Goal: Task Accomplishment & Management: Manage account settings

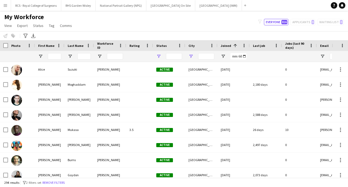
type input "**********"
type input "******"
click at [60, 3] on app-icon "Close" at bounding box center [59, 2] width 2 height 2
click at [43, 2] on app-icon "Close" at bounding box center [43, 2] width 2 height 2
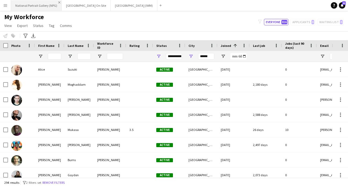
click at [58, 2] on app-icon "Close" at bounding box center [59, 2] width 2 height 2
click at [56, 2] on app-icon "Close" at bounding box center [57, 2] width 2 height 2
click at [55, 1] on button "Imperial War Museum (IWM) Close" at bounding box center [34, 5] width 47 height 10
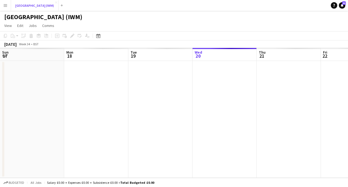
scroll to position [0, 128]
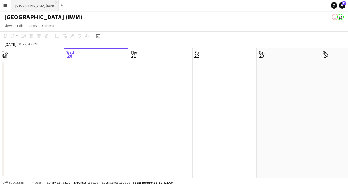
click at [56, 2] on app-icon "Close" at bounding box center [56, 2] width 2 height 2
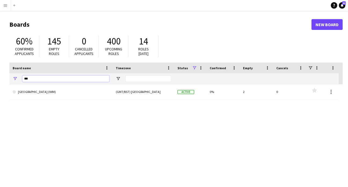
click at [40, 79] on input "***" at bounding box center [65, 78] width 87 height 6
type input "*"
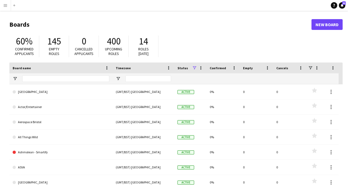
click at [6, 8] on button "Menu" at bounding box center [5, 5] width 11 height 11
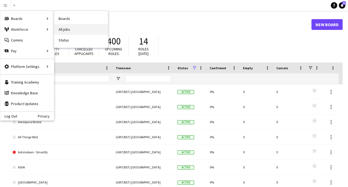
click at [78, 30] on link "All jobs" at bounding box center [81, 29] width 54 height 11
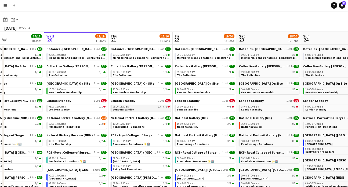
scroll to position [11, 0]
click at [138, 58] on span "Membership and Donations - Edinburgh Botanics" at bounding box center [145, 57] width 64 height 3
click at [140, 76] on link "09:30-16:00 BST 1/1 The Collective" at bounding box center [141, 73] width 57 height 6
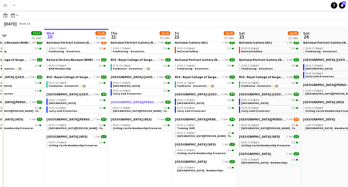
scroll to position [88, 0]
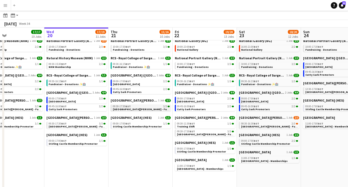
click at [137, 109] on span "St Giles Cathedral - Fundraising" at bounding box center [146, 108] width 66 height 3
click at [145, 128] on app-brief-job-card "09:00-17:00 BST 1/1 Stirling Castle Membership Promoter" at bounding box center [141, 124] width 60 height 7
click at [144, 125] on span "Stirling Castle Membership Promoter" at bounding box center [137, 125] width 49 height 3
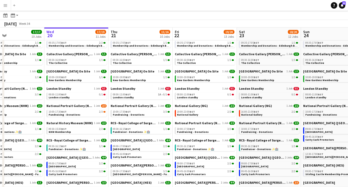
scroll to position [23, 0]
click at [141, 80] on span "Kew Gardens Membership" at bounding box center [129, 79] width 33 height 3
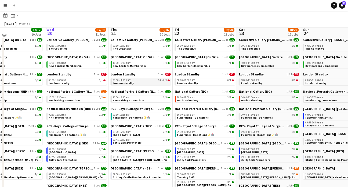
scroll to position [37, 0]
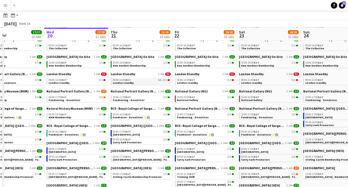
click at [133, 82] on link "08:00-11:00 BST 1A • 0/1 London standby" at bounding box center [141, 81] width 57 height 6
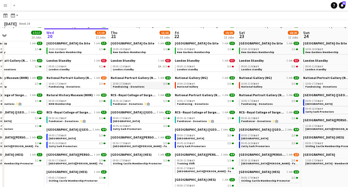
scroll to position [51, 0]
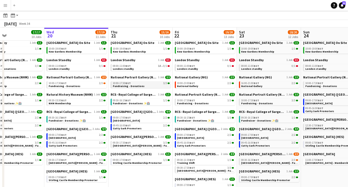
click at [137, 83] on div "10:00-17:30 BST 3/3" at bounding box center [141, 83] width 57 height 3
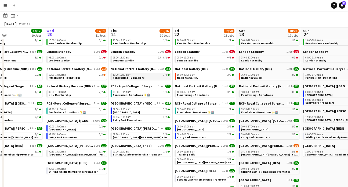
scroll to position [62, 0]
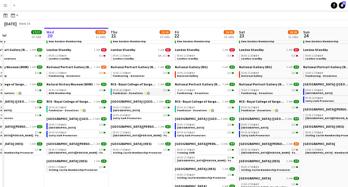
click at [126, 93] on span "Fundraiser - Donations ✨🏥" at bounding box center [131, 92] width 37 height 3
click at [130, 112] on app-brief-job-card "09:00-17:00 BST 2/2 Royal Observatory" at bounding box center [141, 108] width 60 height 7
click at [130, 100] on span "[GEOGRAPHIC_DATA] ([GEOGRAPHIC_DATA])" at bounding box center [133, 101] width 45 height 4
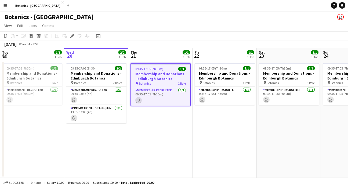
scroll to position [0, 185]
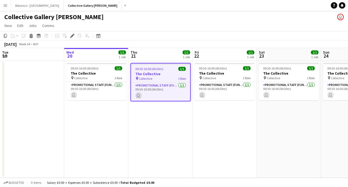
scroll to position [0, 185]
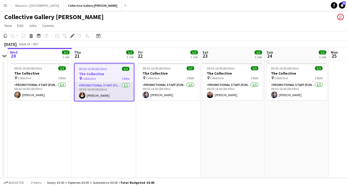
click at [114, 95] on app-card-role "Promotional Staff (Fundraiser) 1/1 09:30-16:00 (6h30m) Sophia Irvine-Fortescue" at bounding box center [104, 91] width 59 height 18
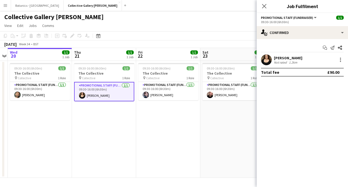
click at [295, 58] on div "Sophia Irvine-Fortescue" at bounding box center [288, 57] width 28 height 5
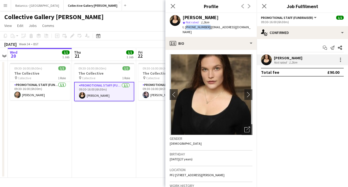
drag, startPoint x: 206, startPoint y: 27, endPoint x: 186, endPoint y: 29, distance: 20.2
click at [186, 29] on span "t. +447889280698" at bounding box center [197, 27] width 28 height 4
copy span "+447889280698"
click at [131, 24] on app-page-menu "View Day view expanded Day view collapsed Month view Date picker Jump to today …" at bounding box center [174, 26] width 348 height 10
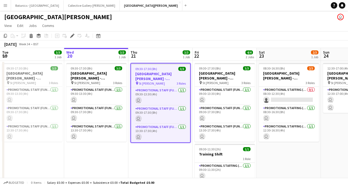
scroll to position [0, 185]
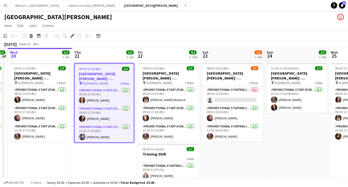
click at [6, 7] on app-icon "Menu" at bounding box center [5, 5] width 4 height 4
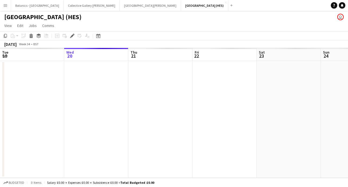
scroll to position [0, 185]
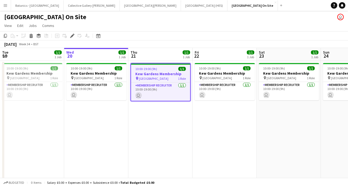
scroll to position [0, 185]
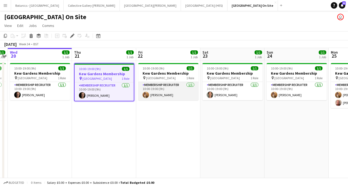
click at [174, 94] on app-card-role "Membership Recruiter [DATE] 10:00-19:00 (9h) [PERSON_NAME]" at bounding box center [168, 91] width 60 height 18
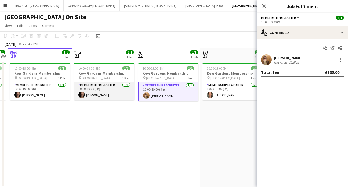
click at [98, 92] on app-card-role "Membership Recruiter 1/1 10:00-19:00 (9h) Tom Canton" at bounding box center [104, 91] width 60 height 18
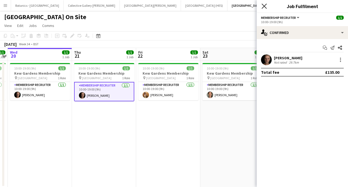
click at [265, 6] on icon at bounding box center [264, 5] width 5 height 5
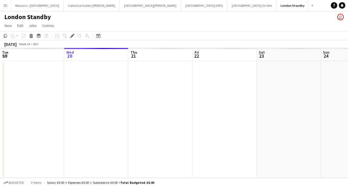
scroll to position [0, 185]
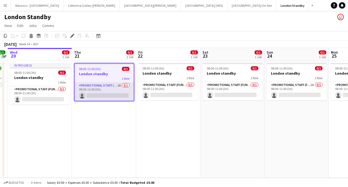
click at [121, 88] on app-card-role "Promotional Staff (Fundraiser) 1A 0/1 08:00-11:00 (3h) single-neutral-actions" at bounding box center [104, 91] width 59 height 18
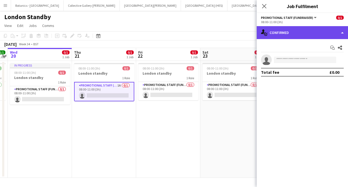
click at [324, 34] on div "single-neutral-actions-check-2 Confirmed" at bounding box center [302, 32] width 91 height 13
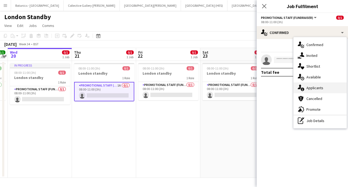
click at [326, 89] on div "single-neutral-actions-information Applicants" at bounding box center [320, 87] width 53 height 11
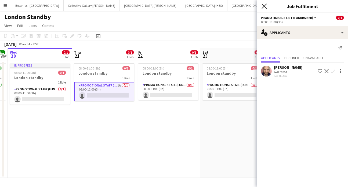
click at [266, 5] on icon "Close pop-in" at bounding box center [264, 5] width 5 height 5
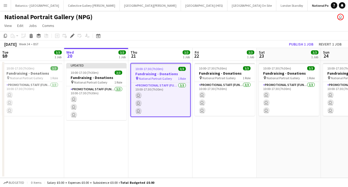
scroll to position [0, 185]
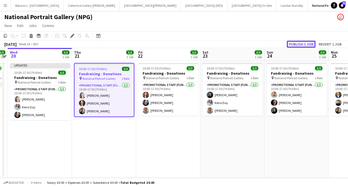
click at [299, 43] on button "Publish 1 job" at bounding box center [301, 44] width 29 height 7
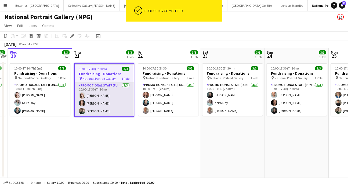
click at [105, 101] on app-card-role "Promotional Staff (Fundraiser) 3/3 10:00-17:30 (7h30m) Kamila Wielebska Vicky D…" at bounding box center [104, 99] width 59 height 34
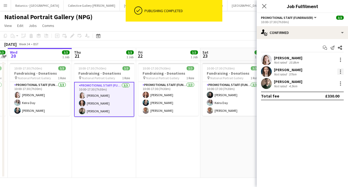
click at [340, 72] on div at bounding box center [341, 71] width 6 height 6
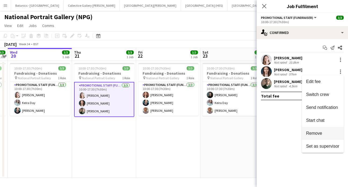
click at [322, 133] on span "Remove" at bounding box center [314, 133] width 16 height 5
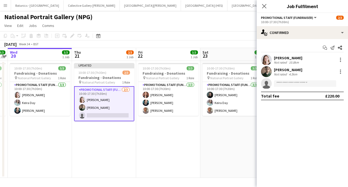
click at [123, 142] on app-date-cell "Updated 10:00-17:30 (7h30m) 2/3 Fundraising - Donations pin National Portrait G…" at bounding box center [104, 119] width 64 height 117
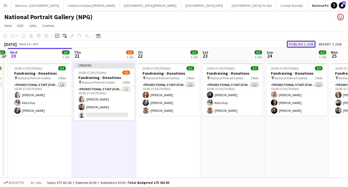
click at [304, 44] on button "Publish 1 job" at bounding box center [301, 44] width 29 height 7
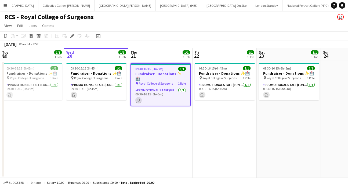
scroll to position [0, 185]
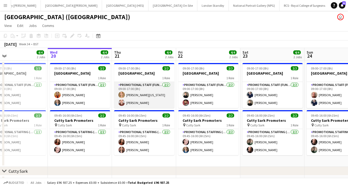
scroll to position [0, 148]
